Goal: Task Accomplishment & Management: Use online tool/utility

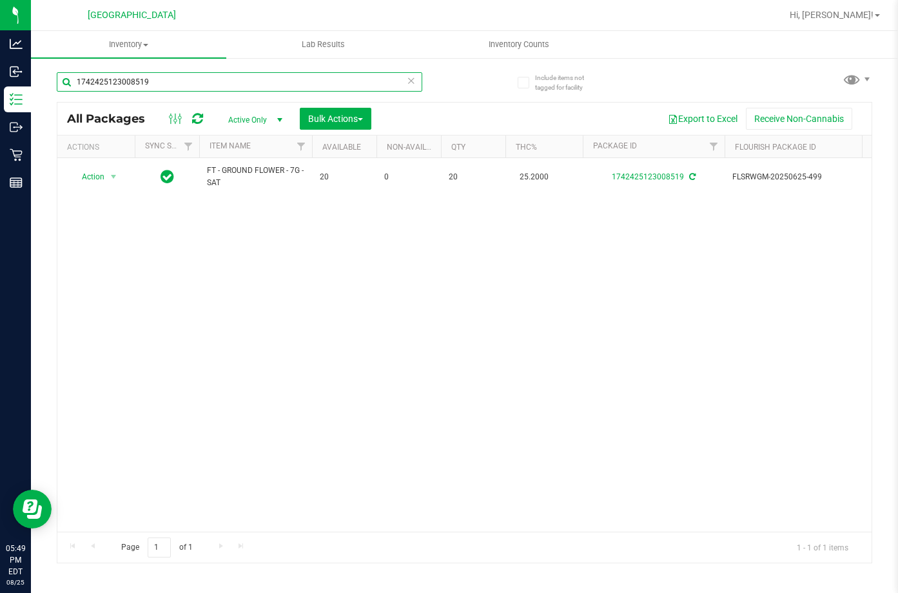
click at [215, 82] on input "1742425123008519" at bounding box center [240, 81] width 366 height 19
click at [219, 83] on input "1742425123008519" at bounding box center [240, 81] width 366 height 19
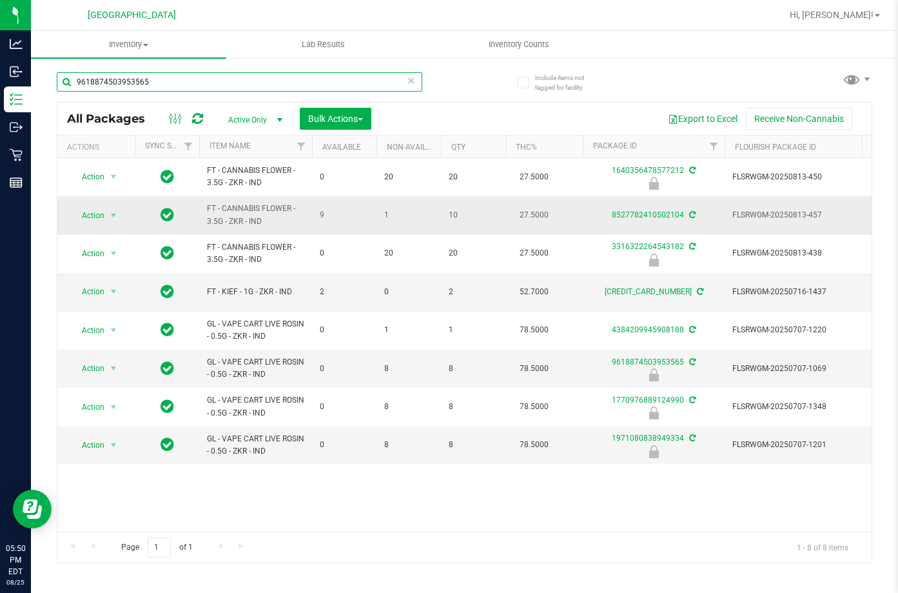
type input "9618874503953565"
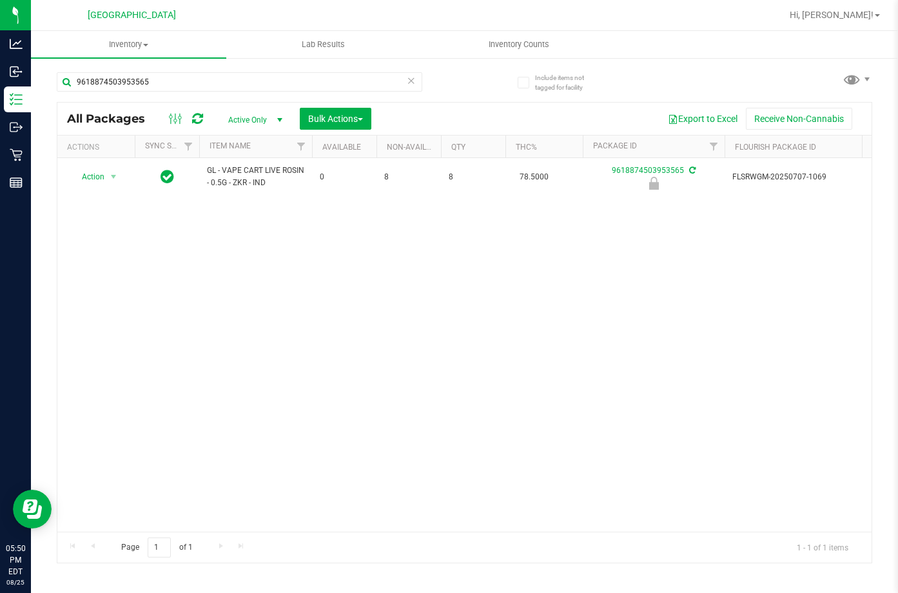
click at [92, 155] on th "Actions" at bounding box center [95, 146] width 77 height 23
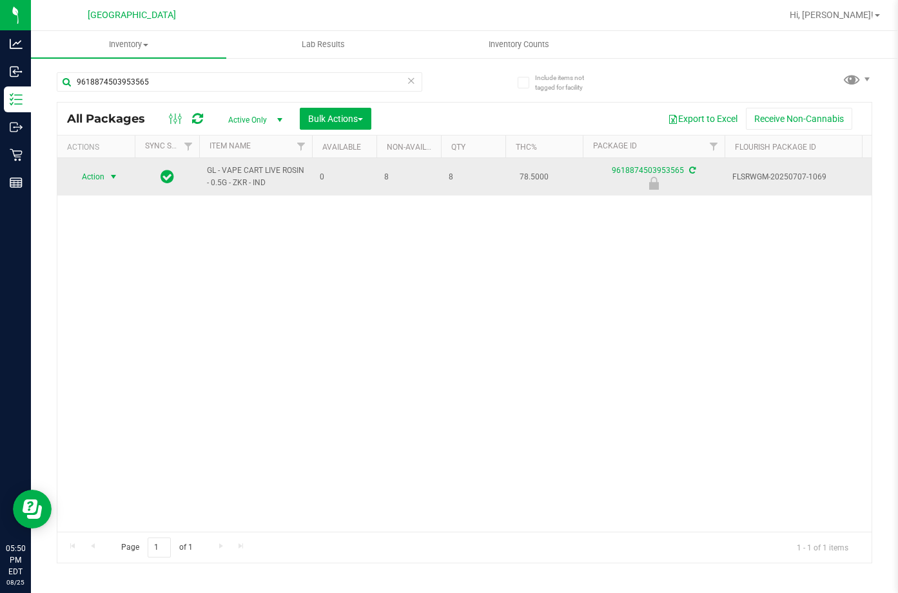
click at [110, 178] on span "select" at bounding box center [113, 177] width 10 height 10
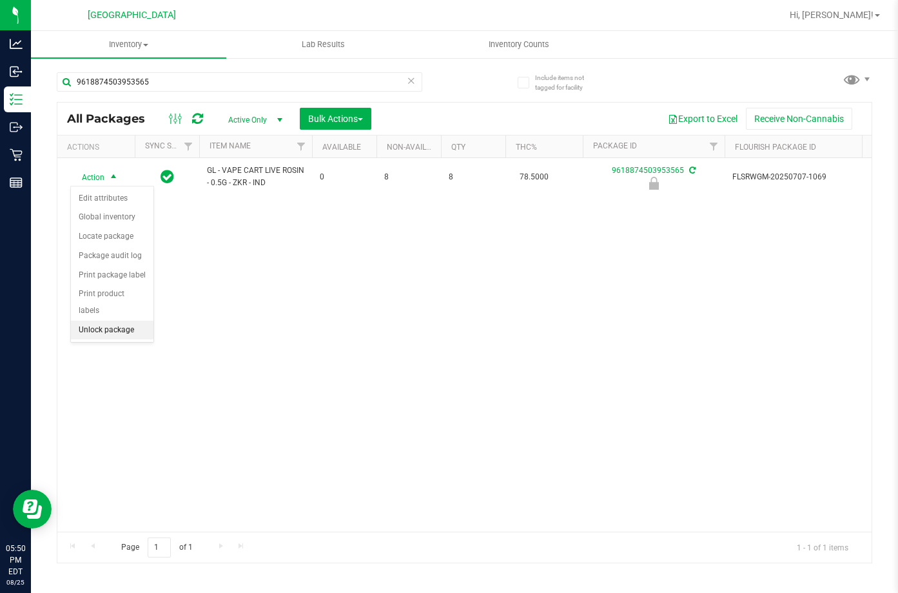
click at [132, 321] on li "Unlock package" at bounding box center [112, 330] width 83 height 19
